Goal: Use online tool/utility: Utilize a website feature to perform a specific function

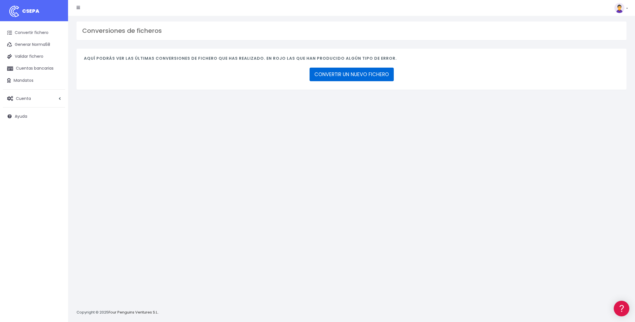
click at [362, 78] on link "CONVERTIR UN NUEVO FICHERO" at bounding box center [351, 75] width 84 height 14
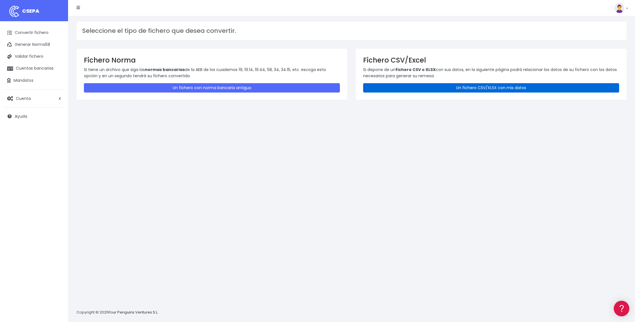
click at [455, 88] on link "Un fichero CSV/XLSX con mis datos" at bounding box center [491, 87] width 256 height 9
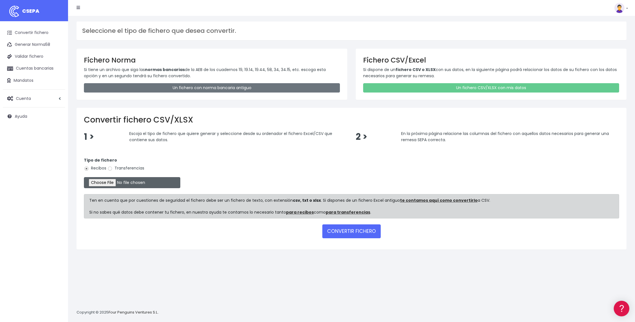
click at [112, 184] on input "file" at bounding box center [132, 182] width 96 height 11
type input "C:\fakepath\DOMI 18 SEPTIEMBRE.25.xlsx"
click at [358, 232] on button "CONVERTIR FICHERO" at bounding box center [351, 232] width 58 height 14
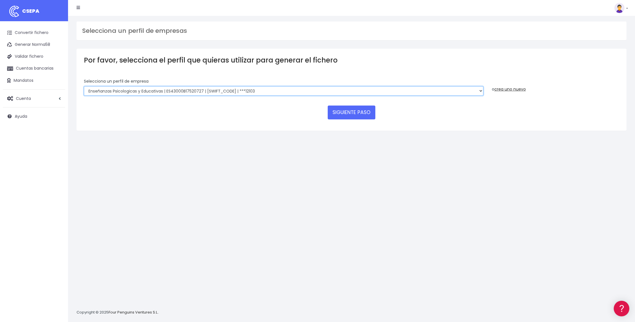
click at [479, 91] on select "Enseñanzas Psicologicas y Educativas | ES43000B17520727 | CAIXESBBXXX | ***1210…" at bounding box center [283, 91] width 399 height 10
select select "2396"
click at [84, 86] on select "Enseñanzas Psicologicas y Educativas | ES43000B17520727 | CAIXESBBXXX | ***1210…" at bounding box center [283, 91] width 399 height 10
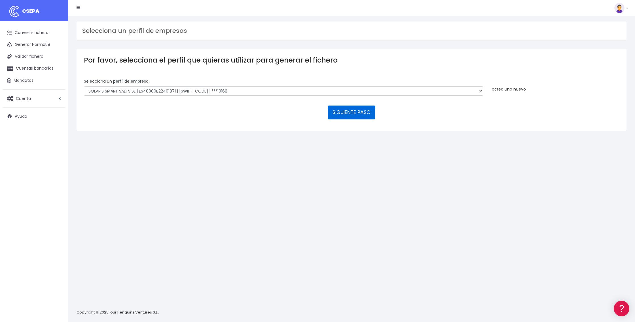
click at [357, 116] on button "SIGUIENTE PASO" at bounding box center [352, 113] width 48 height 14
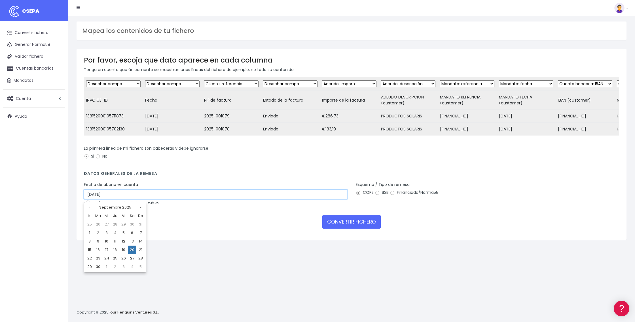
click at [122, 194] on input "[DATE]" at bounding box center [215, 195] width 263 height 10
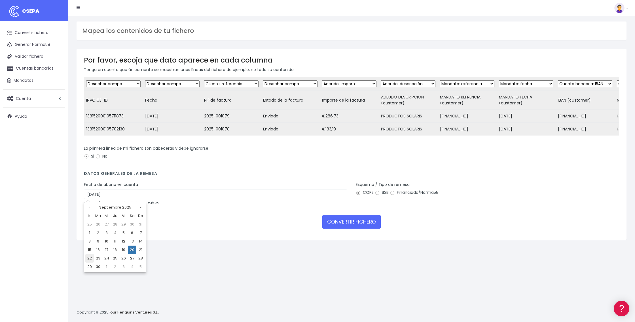
click at [89, 259] on td "22" at bounding box center [89, 258] width 9 height 9
type input "[DATE]"
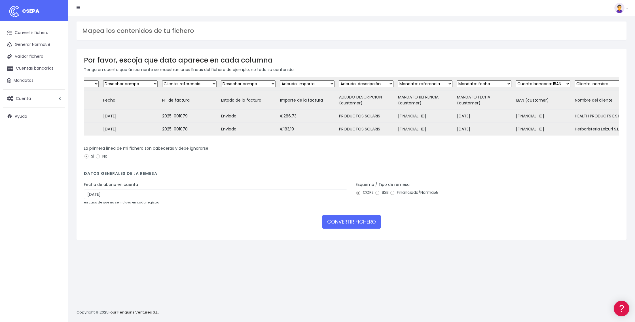
scroll to position [0, 61]
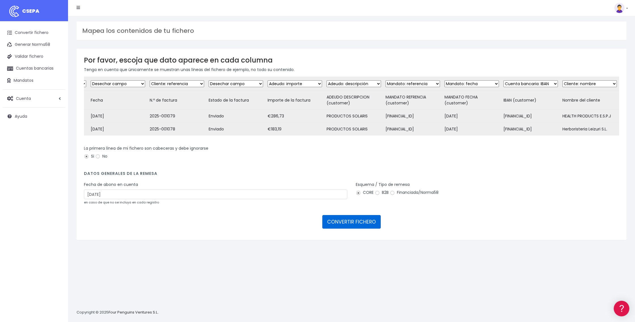
click at [349, 224] on button "CONVERTIR FICHERO" at bounding box center [351, 222] width 58 height 14
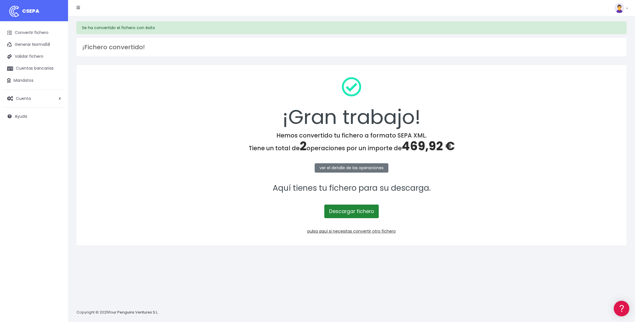
click at [347, 212] on link "Descargar fichero" at bounding box center [351, 212] width 54 height 14
